Goal: Find specific page/section: Find specific page/section

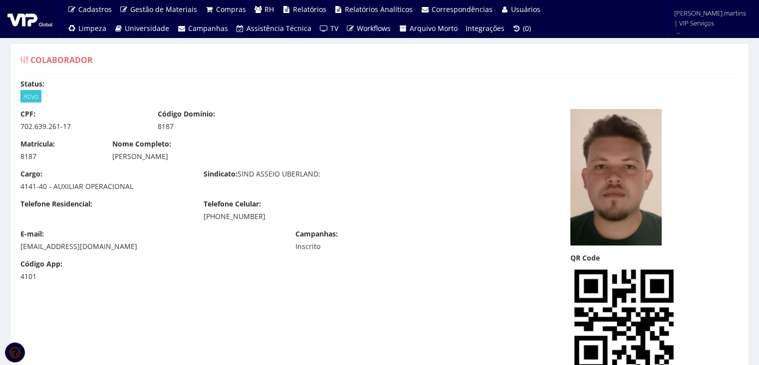
scroll to position [33, 0]
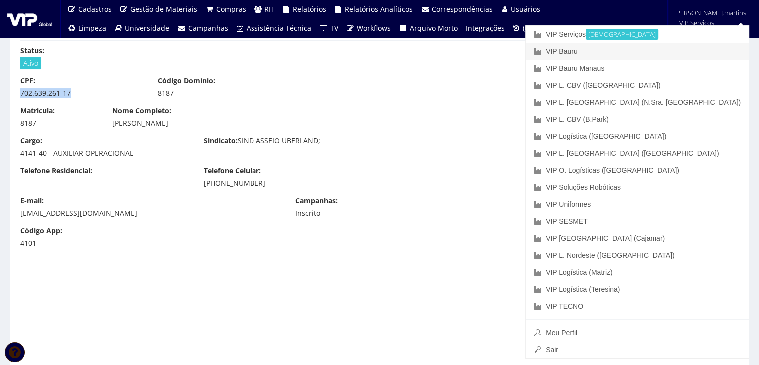
click at [671, 56] on link "VIP Bauru" at bounding box center [637, 51] width 223 height 17
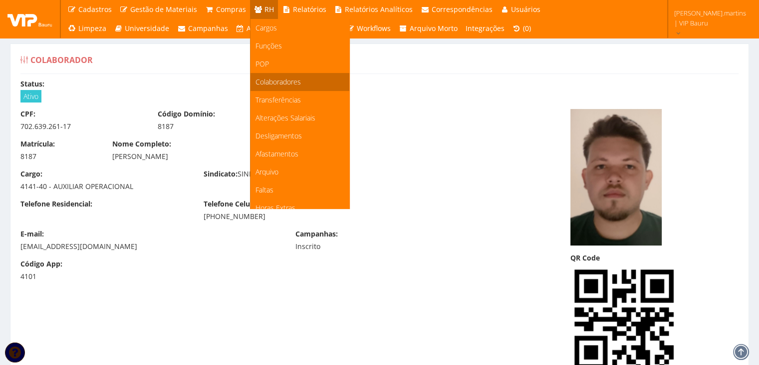
click at [280, 81] on span "Colaboradores" at bounding box center [278, 81] width 45 height 9
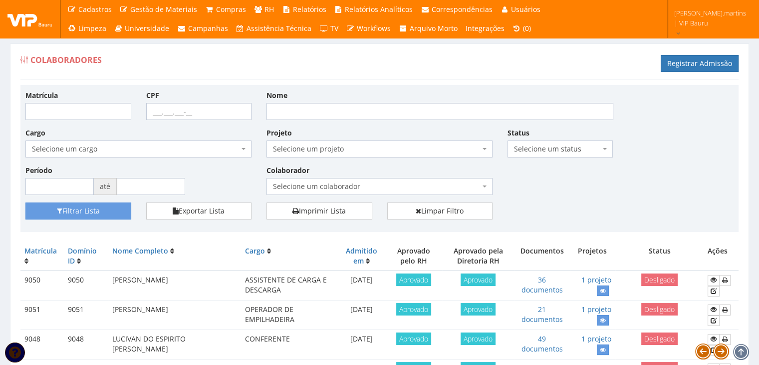
click at [296, 174] on label "Colaborador" at bounding box center [288, 170] width 43 height 10
click at [267, 177] on select "Selecione um colaborador 9761 - [PERSON_NAME] 9701 - [PERSON_NAME] 9769 - [PERS…" at bounding box center [266, 177] width 0 height 0
click at [295, 185] on span "Selecione um colaborador" at bounding box center [376, 186] width 207 height 10
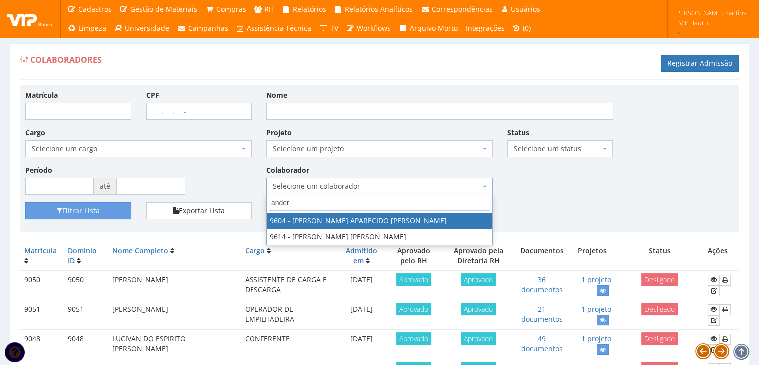
type input "ander"
select select "3771"
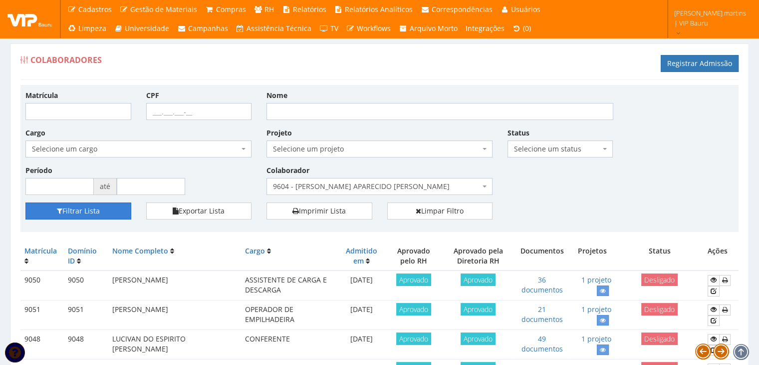
click at [106, 211] on button "Filtrar Lista" at bounding box center [78, 210] width 106 height 17
